Goal: Task Accomplishment & Management: Manage account settings

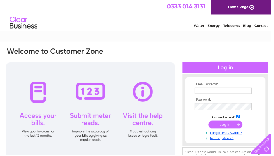
click at [235, 91] on input "text" at bounding box center [226, 91] width 58 height 6
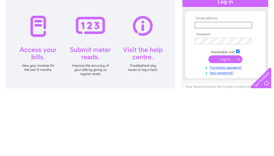
type input "Ken@celebration-strawbridge.co.uk"
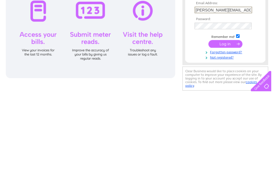
click at [234, 122] on input "submit" at bounding box center [228, 126] width 34 height 8
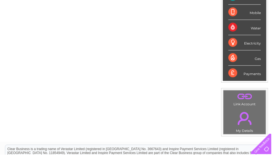
scroll to position [118, 0]
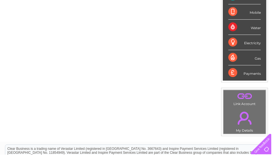
click at [247, 125] on link "." at bounding box center [247, 119] width 40 height 20
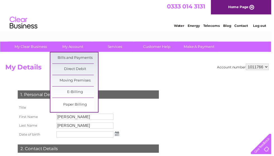
click at [91, 60] on link "Bills and Payments" at bounding box center [76, 58] width 46 height 11
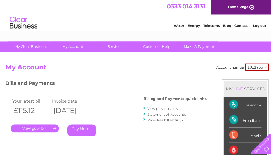
click at [48, 128] on link "." at bounding box center [35, 130] width 49 height 8
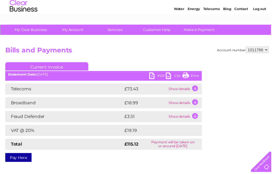
scroll to position [20, 0]
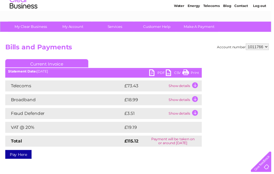
click at [195, 88] on td "Show details" at bounding box center [186, 87] width 35 height 11
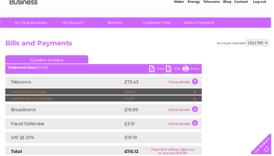
scroll to position [0, 0]
